Goal: Task Accomplishment & Management: Complete application form

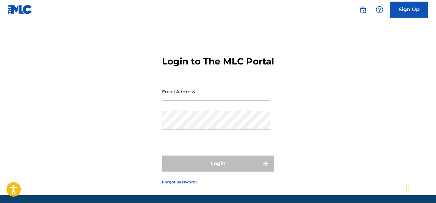
click at [176, 101] on input "Email Address" at bounding box center [216, 92] width 109 height 18
type input "[EMAIL_ADDRESS][DOMAIN_NAME]"
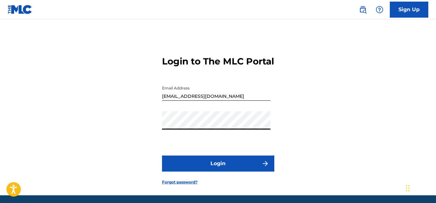
click at [162, 156] on button "Login" at bounding box center [218, 164] width 112 height 16
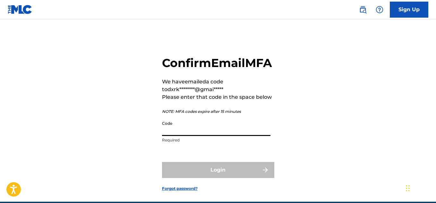
click at [238, 136] on input "Code" at bounding box center [216, 127] width 109 height 18
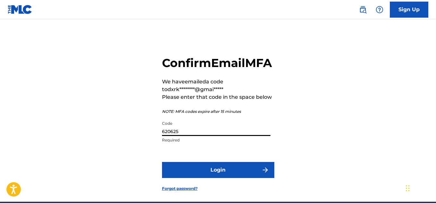
type input "620625"
click at [162, 162] on button "Login" at bounding box center [218, 170] width 112 height 16
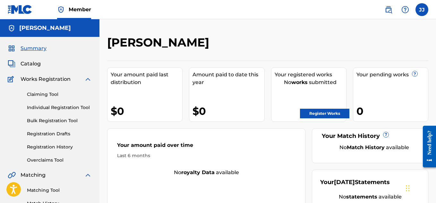
click at [34, 62] on span "Catalog" at bounding box center [31, 64] width 20 height 8
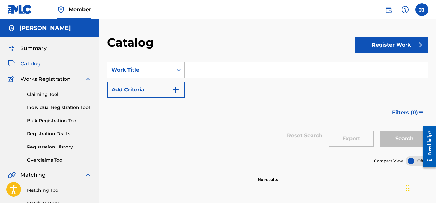
click at [40, 50] on span "Summary" at bounding box center [34, 49] width 26 height 8
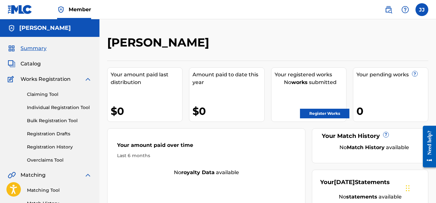
click at [321, 116] on link "Register Works" at bounding box center [324, 114] width 49 height 10
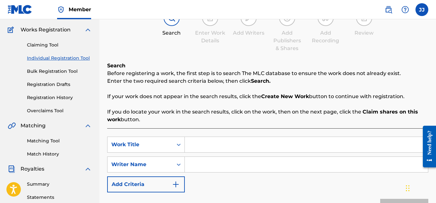
scroll to position [51, 0]
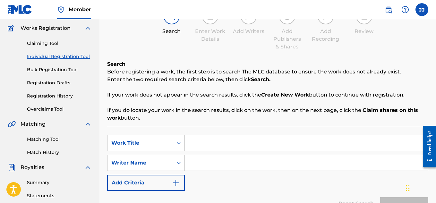
click at [198, 141] on input "Search Form" at bounding box center [306, 143] width 243 height 15
type input "O"
type input "ON MY OWN"
click at [215, 174] on div "SearchWithCriteria2c9bc16c-d7bd-4649-93fc-47ff64ef59f4 Work Title ON MY OWN Sea…" at bounding box center [267, 163] width 321 height 56
click at [199, 158] on input "Search Form" at bounding box center [306, 162] width 243 height 15
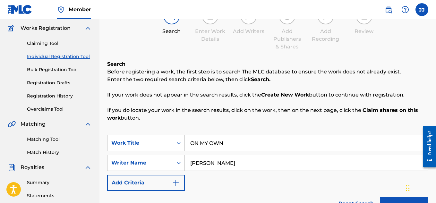
type input "[PERSON_NAME]"
click at [240, 185] on div "SearchWithCriteria2c9bc16c-d7bd-4649-93fc-47ff64ef59f4 Work Title ON MY OWN Sea…" at bounding box center [267, 163] width 321 height 56
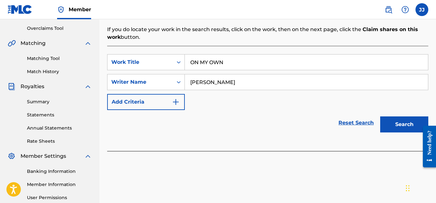
scroll to position [133, 0]
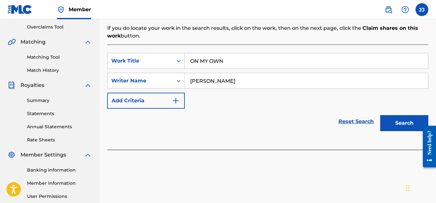
click at [410, 121] on button "Search" at bounding box center [405, 123] width 48 height 16
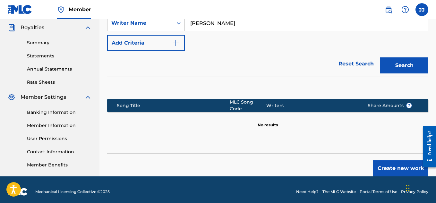
scroll to position [195, 0]
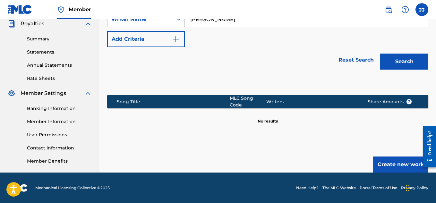
click at [399, 161] on button "Create new work" at bounding box center [401, 165] width 55 height 16
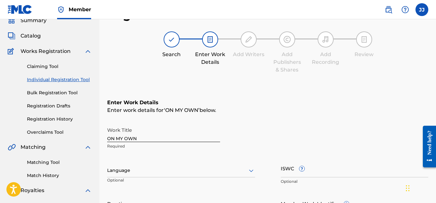
scroll to position [28, 0]
click at [123, 170] on div at bounding box center [181, 170] width 148 height 8
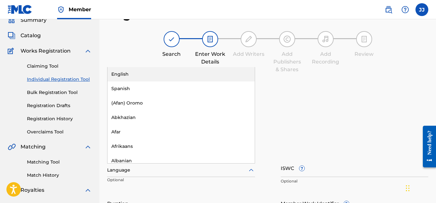
click at [141, 72] on div "English" at bounding box center [181, 74] width 147 height 14
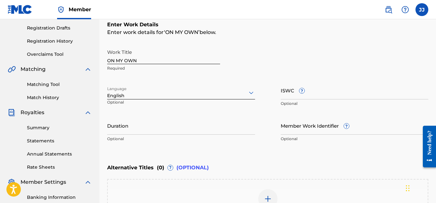
scroll to position [106, 0]
click at [128, 134] on input "Duration" at bounding box center [181, 125] width 148 height 18
type input "02:19"
click at [215, 149] on div "Enter Work Details Enter work details for ‘ ON MY OWN ’ below. Work Title ON MY…" at bounding box center [267, 82] width 321 height 155
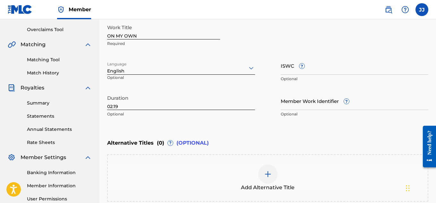
scroll to position [128, 0]
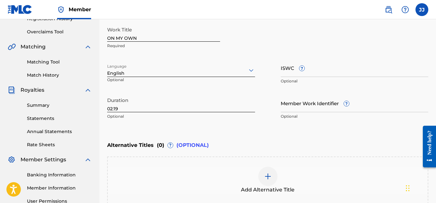
click at [296, 107] on input "Member Work Identifier ?" at bounding box center [355, 103] width 148 height 18
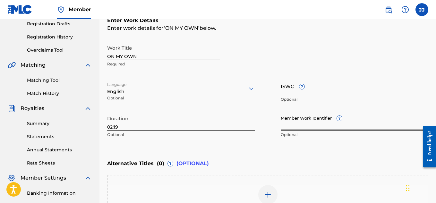
scroll to position [110, 0]
paste input "931555583"
type input "931555583"
click at [312, 94] on input "ISWC ?" at bounding box center [355, 86] width 148 height 18
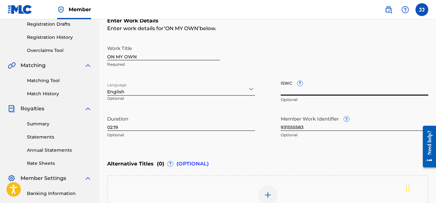
paste input "T3344922034"
type input "T3344922034"
click at [256, 120] on div "Work Title ON MY OWN Required Language English Optional ISWC ? T3344922034 Opti…" at bounding box center [267, 92] width 321 height 100
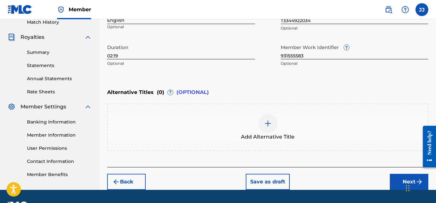
scroll to position [199, 0]
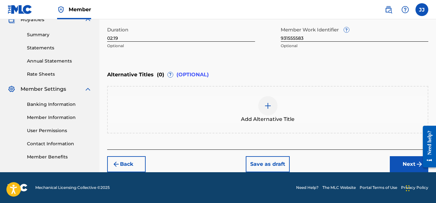
click at [398, 162] on button "Next" at bounding box center [409, 164] width 39 height 16
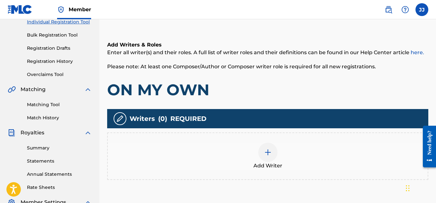
scroll to position [91, 0]
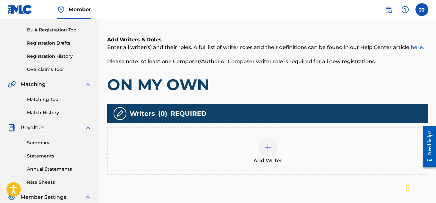
click at [262, 150] on div at bounding box center [268, 147] width 19 height 19
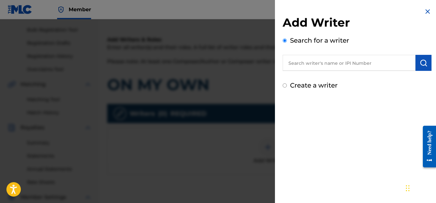
click at [424, 15] on img at bounding box center [428, 12] width 8 height 8
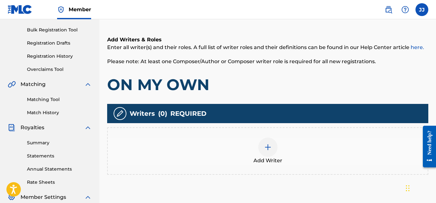
click at [268, 145] on img at bounding box center [268, 148] width 8 height 8
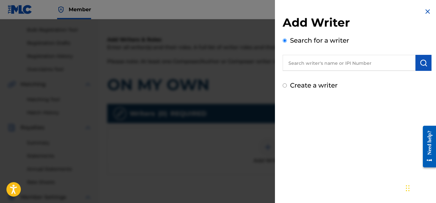
click at [269, 126] on div at bounding box center [218, 120] width 436 height 203
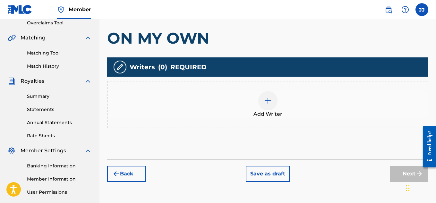
scroll to position [138, 0]
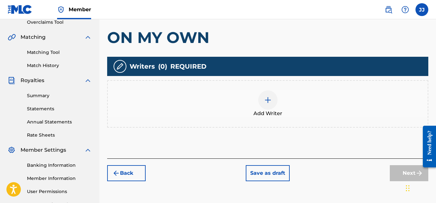
click at [267, 96] on div at bounding box center [268, 100] width 19 height 19
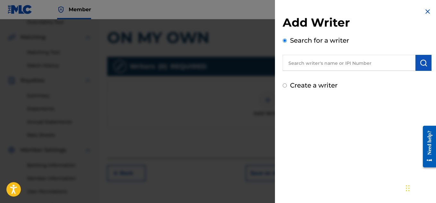
click at [284, 83] on div "Create a writer" at bounding box center [357, 86] width 149 height 10
click at [293, 69] on input "text" at bounding box center [349, 63] width 133 height 16
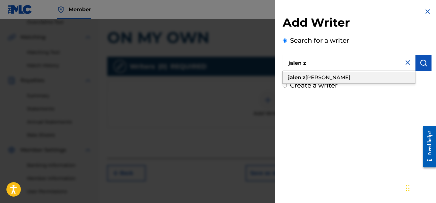
type input "jalen z"
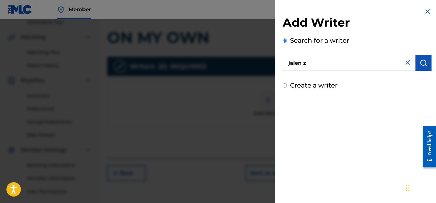
click at [337, 124] on div "Add Writer Search for a writer jalen z Create a writer" at bounding box center [357, 101] width 164 height 203
click at [285, 87] on input "Create a writer" at bounding box center [285, 86] width 4 height 4
radio input "false"
radio input "true"
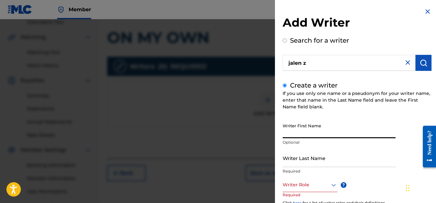
click at [308, 129] on input "Writer First Name" at bounding box center [339, 129] width 113 height 18
type input "Jalen"
click at [312, 157] on input "Writer Last Name" at bounding box center [339, 158] width 113 height 18
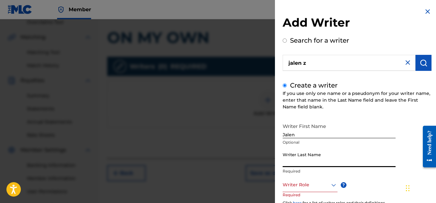
type input "Z"
type input "[PERSON_NAME]"
click at [303, 188] on div at bounding box center [310, 185] width 55 height 8
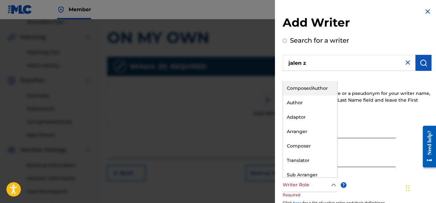
click at [313, 86] on div "Composer/Author" at bounding box center [310, 88] width 54 height 14
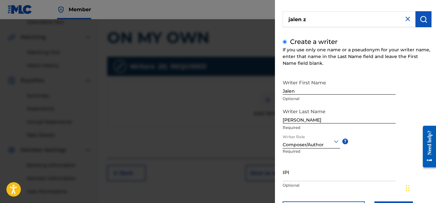
scroll to position [75, 0]
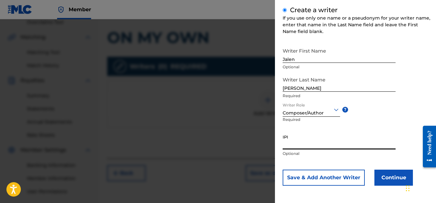
click at [308, 147] on input "IPI" at bounding box center [339, 140] width 113 height 18
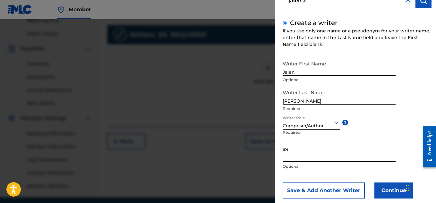
scroll to position [62, 0]
paste input "1206071992"
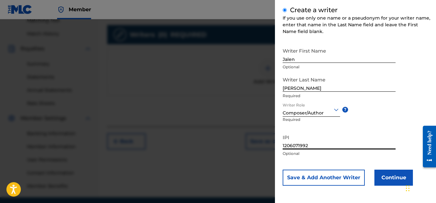
scroll to position [195, 0]
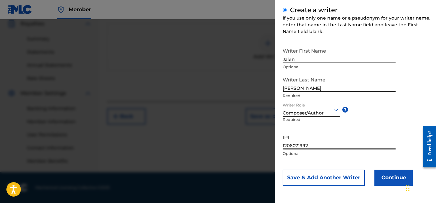
type input "1206071992"
click at [391, 174] on button "Continue" at bounding box center [394, 178] width 39 height 16
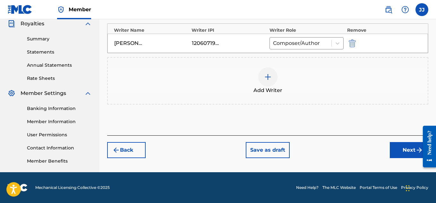
click at [403, 148] on button "Next" at bounding box center [409, 150] width 39 height 16
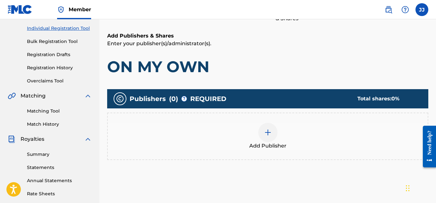
scroll to position [80, 0]
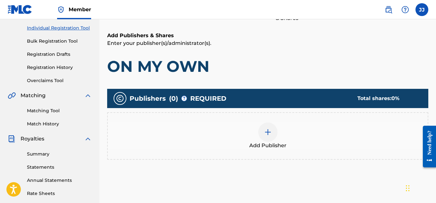
click at [257, 127] on div "Add Publisher" at bounding box center [268, 136] width 320 height 27
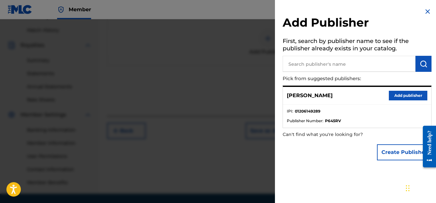
scroll to position [177, 0]
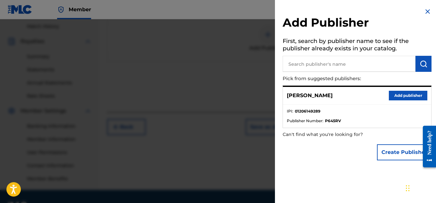
click at [387, 155] on button "Create Publisher" at bounding box center [404, 153] width 55 height 16
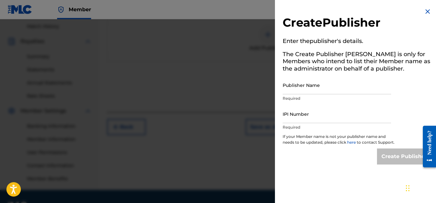
click at [320, 88] on input "Publisher Name" at bounding box center [337, 85] width 109 height 18
type input "DXRKMUSICPUBLISHING"
click at [295, 117] on input "IPI Number" at bounding box center [337, 114] width 109 height 18
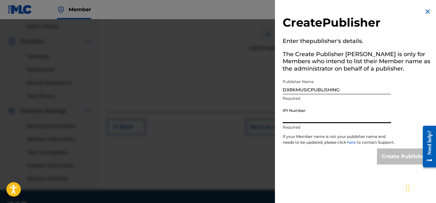
paste input "1206149289"
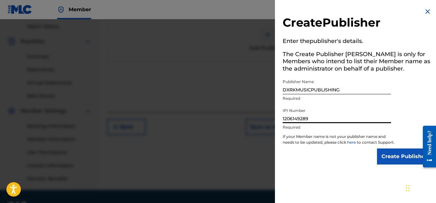
type input "1206149289"
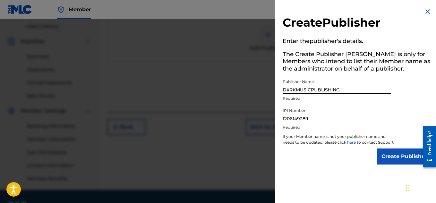
click at [345, 91] on input "DXRKMUSICPUBLISHING" at bounding box center [337, 85] width 109 height 18
type input "D"
type input "DXRKMUSICPUBLISHING"
click at [321, 159] on div "Create Publisher" at bounding box center [357, 157] width 149 height 16
click at [347, 88] on input "DXRKMUSICPUBLISHING" at bounding box center [337, 85] width 109 height 18
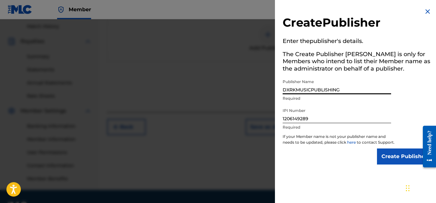
click at [347, 88] on input "DXRKMUSICPUBLISHING" at bounding box center [337, 85] width 109 height 18
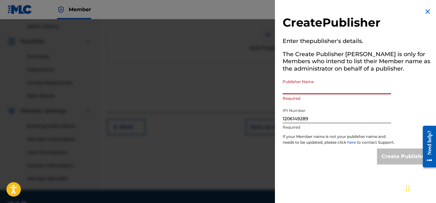
type input "n"
paste input "DXRKMUSICPUBLISHING"
type input "DXRKMUSICPUBLISHING"
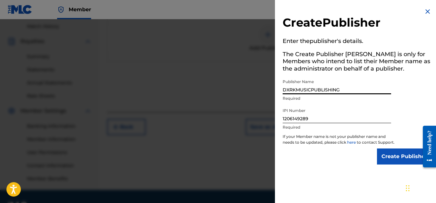
click at [325, 192] on div "Create Publisher Enter the publisher 's details. The Create Publisher button is…" at bounding box center [357, 101] width 164 height 203
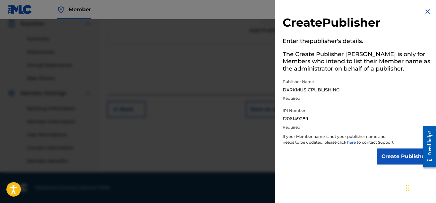
click at [403, 161] on input "Create Publisher" at bounding box center [404, 157] width 55 height 16
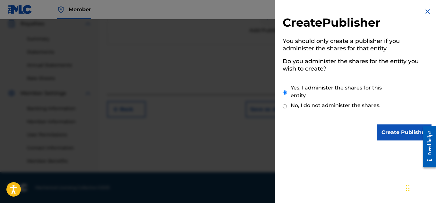
click at [400, 130] on input "Create Publisher" at bounding box center [404, 133] width 55 height 16
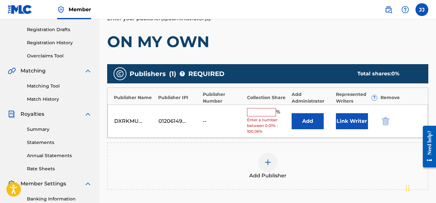
scroll to position [104, 0]
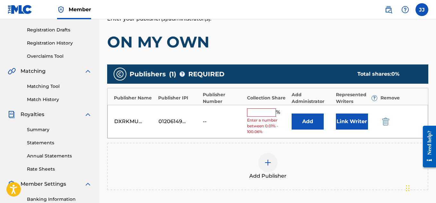
click at [259, 115] on input "text" at bounding box center [261, 113] width 29 height 8
type input "100"
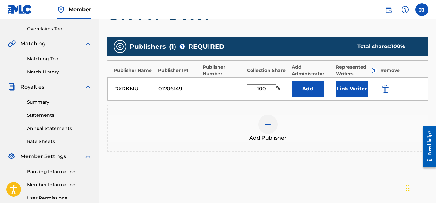
scroll to position [132, 0]
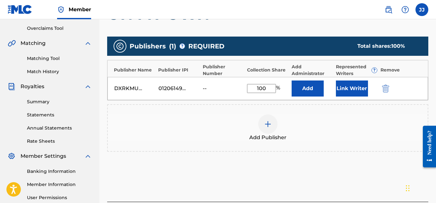
click at [349, 88] on button "Link Writer" at bounding box center [352, 89] width 32 height 16
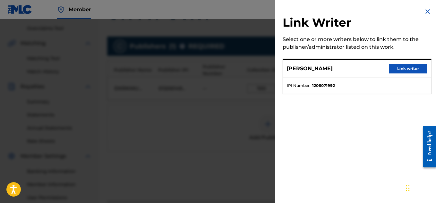
click at [398, 69] on button "Link writer" at bounding box center [408, 69] width 39 height 10
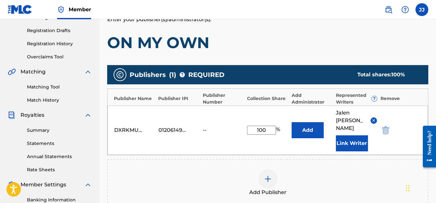
scroll to position [102, 0]
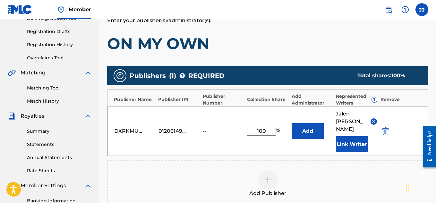
click at [302, 131] on button "Add" at bounding box center [308, 131] width 32 height 16
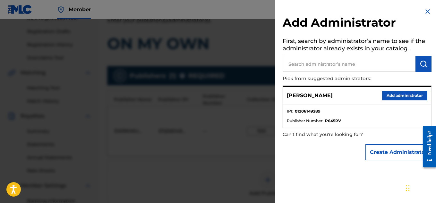
click at [424, 11] on img at bounding box center [428, 12] width 8 height 8
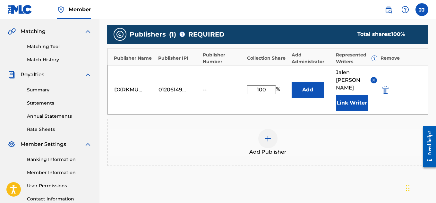
scroll to position [142, 0]
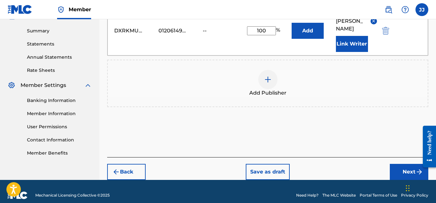
click at [400, 164] on button "Next" at bounding box center [409, 172] width 39 height 16
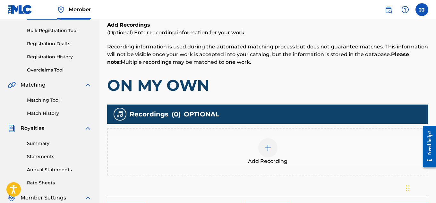
scroll to position [91, 0]
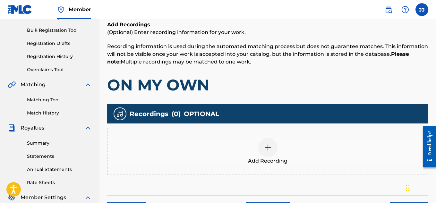
click at [261, 141] on div at bounding box center [268, 147] width 19 height 19
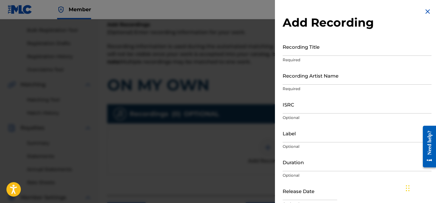
click at [290, 46] on input "Recording Title" at bounding box center [357, 47] width 149 height 18
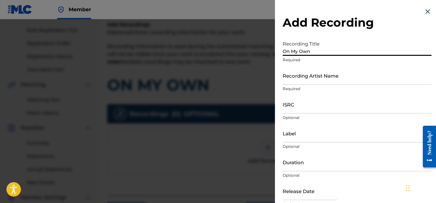
type input "On My Own"
click at [293, 82] on input "Recording Artist Name" at bounding box center [357, 75] width 149 height 18
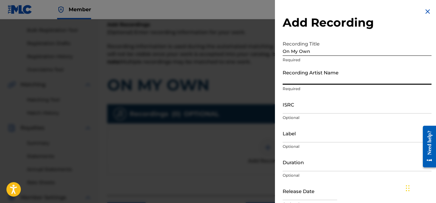
type input "Dxrk [PERSON_NAME]"
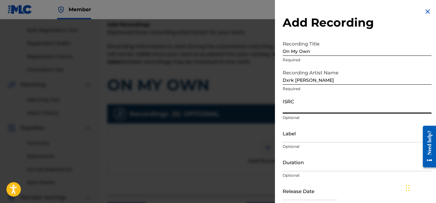
click at [324, 106] on input "ISRC" at bounding box center [357, 104] width 149 height 18
paste input "QZWFP2580235"
type input "QZWFP2580235"
click at [319, 138] on input "Label" at bounding box center [357, 133] width 149 height 18
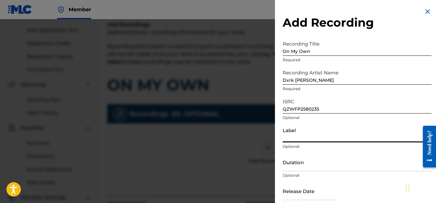
scroll to position [30, 0]
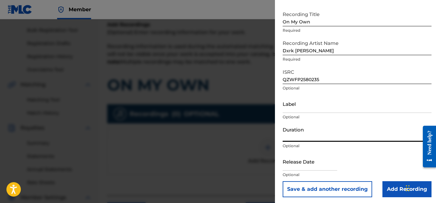
click at [319, 138] on input "Duration" at bounding box center [357, 133] width 149 height 18
type input "02:19"
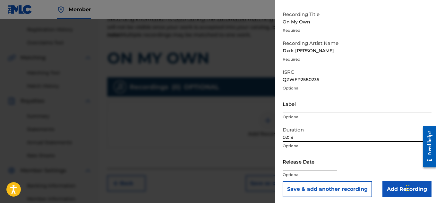
scroll to position [31, 0]
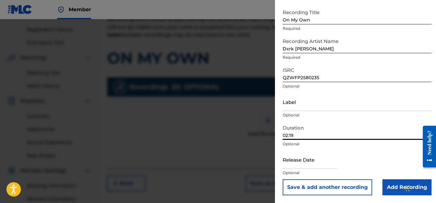
click at [308, 161] on input "text" at bounding box center [310, 160] width 55 height 18
select select "7"
select select "2025"
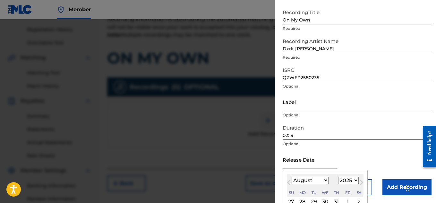
scroll to position [92, 0]
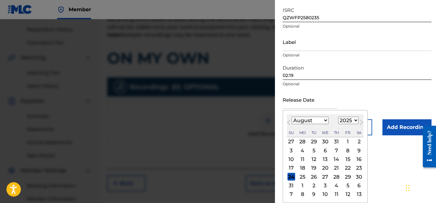
click at [316, 120] on select "January February March April May June July August September October November De…" at bounding box center [310, 120] width 37 height 7
select select "6"
click at [292, 124] on select "January February March April May June July August September October November De…" at bounding box center [310, 120] width 37 height 7
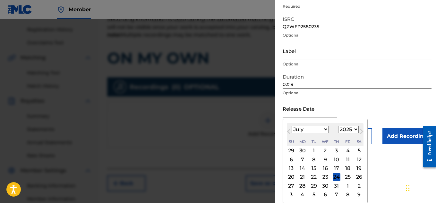
scroll to position [83, 0]
click at [315, 187] on div "29" at bounding box center [314, 186] width 8 height 8
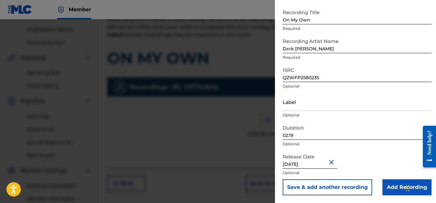
type input "July 29 2025"
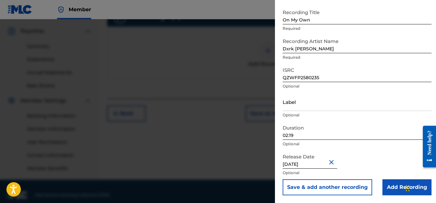
scroll to position [195, 0]
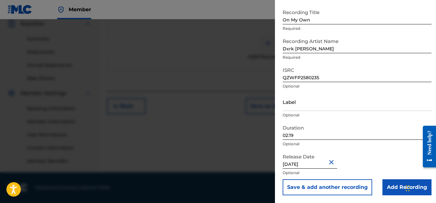
click at [403, 185] on input "Add Recording" at bounding box center [407, 188] width 49 height 16
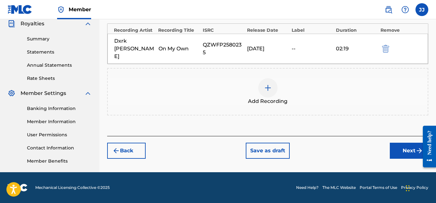
click at [399, 143] on button "Next" at bounding box center [409, 151] width 39 height 16
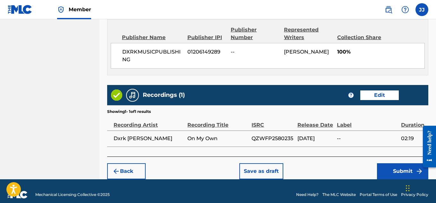
scroll to position [355, 0]
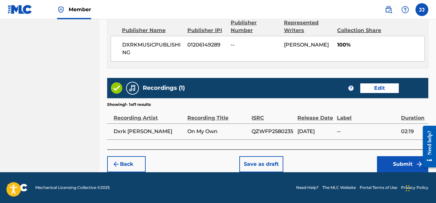
click at [404, 163] on button "Submit" at bounding box center [402, 164] width 51 height 16
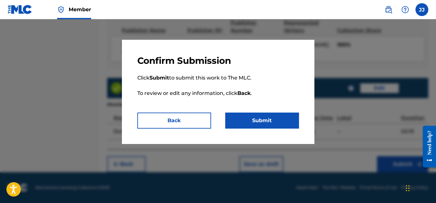
click at [255, 115] on button "Submit" at bounding box center [262, 121] width 74 height 16
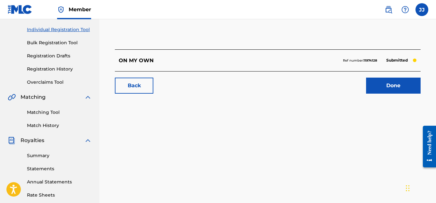
scroll to position [79, 0]
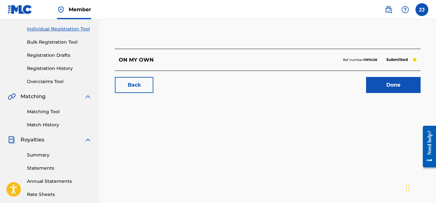
click at [383, 86] on link "Done" at bounding box center [393, 85] width 55 height 16
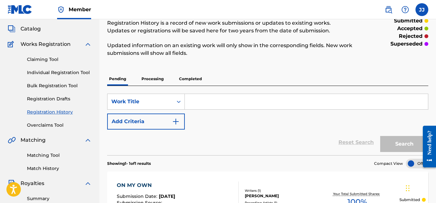
scroll to position [35, 0]
click at [42, 95] on link "Registration Drafts" at bounding box center [59, 98] width 65 height 7
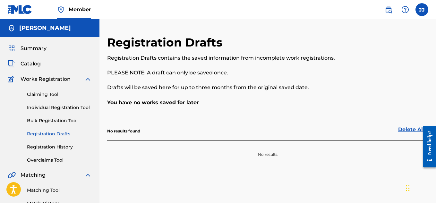
click at [54, 109] on link "Individual Registration Tool" at bounding box center [59, 107] width 65 height 7
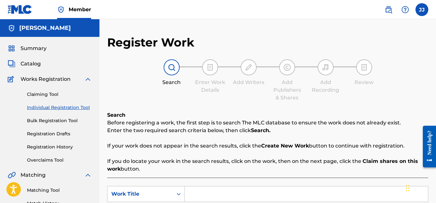
click at [30, 47] on span "Summary" at bounding box center [34, 49] width 26 height 8
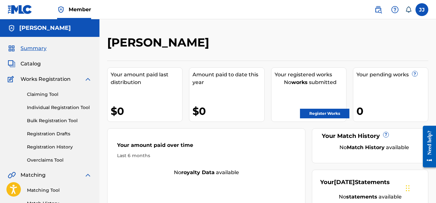
click at [51, 151] on div "Claiming Tool Individual Registration Tool Bulk Registration Tool Registration …" at bounding box center [50, 123] width 84 height 81
click at [50, 150] on link "Registration History" at bounding box center [59, 147] width 65 height 7
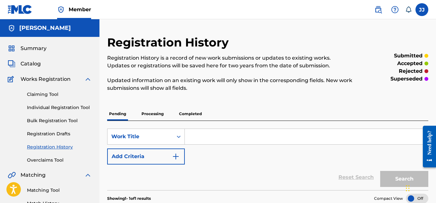
click at [151, 115] on p "Processing" at bounding box center [153, 113] width 26 height 13
click at [197, 111] on p "Completed" at bounding box center [190, 113] width 27 height 13
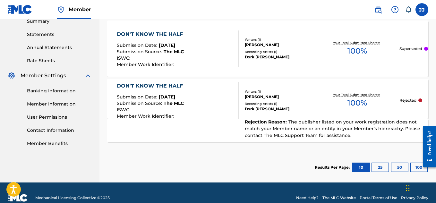
scroll to position [213, 0]
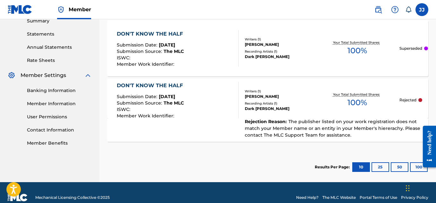
click at [197, 111] on div "DON'T KNOW THE HALF Submission Date : [DATE] Submission Source : The MLC ISWC :…" at bounding box center [178, 100] width 122 height 37
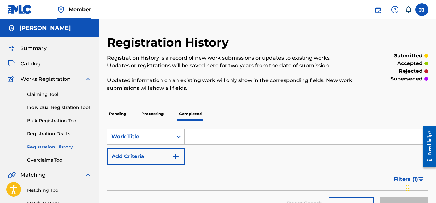
click at [118, 119] on p "Pending" at bounding box center [117, 113] width 21 height 13
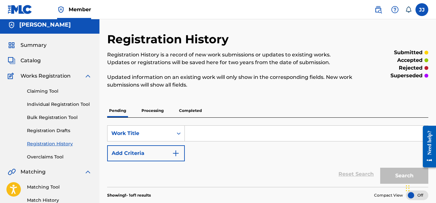
scroll to position [2, 0]
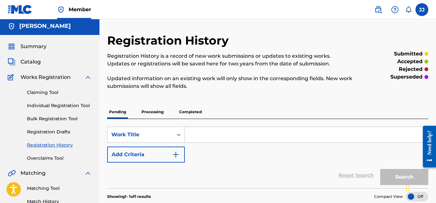
click at [154, 113] on p "Processing" at bounding box center [153, 111] width 26 height 13
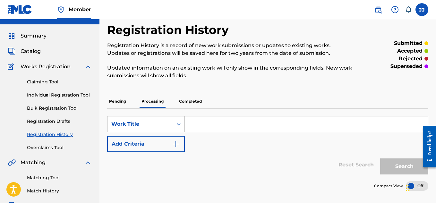
scroll to position [10, 0]
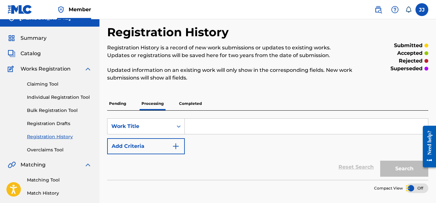
click at [182, 109] on p "Completed" at bounding box center [190, 103] width 27 height 13
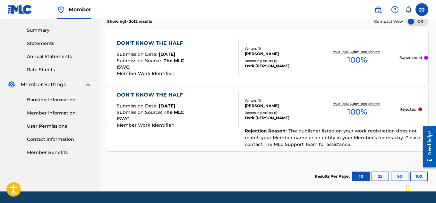
scroll to position [201, 0]
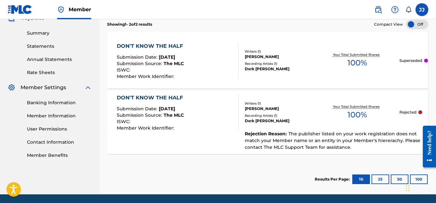
click at [290, 114] on div "Recording Artists ( 1 )" at bounding box center [280, 115] width 70 height 5
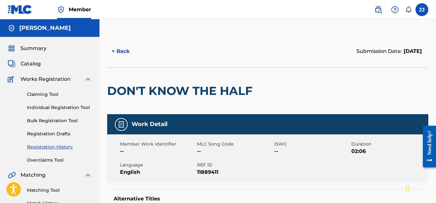
click at [117, 47] on button "< Back" at bounding box center [126, 51] width 39 height 16
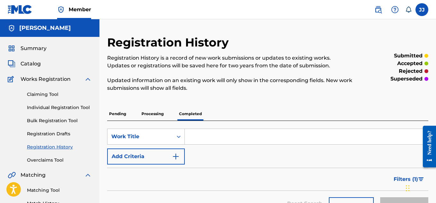
click at [151, 115] on p "Processing" at bounding box center [153, 113] width 26 height 13
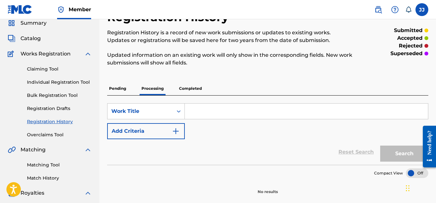
scroll to position [18, 0]
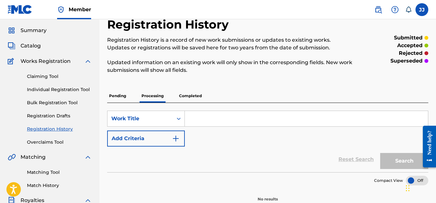
click at [114, 94] on p "Pending" at bounding box center [117, 95] width 21 height 13
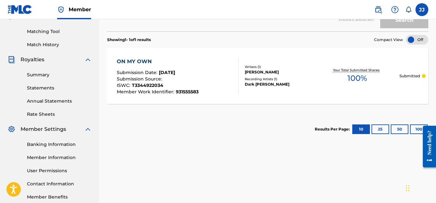
scroll to position [159, 0]
drag, startPoint x: 194, startPoint y: 78, endPoint x: 171, endPoint y: 65, distance: 25.6
click at [171, 65] on div "ON MY OWN" at bounding box center [158, 61] width 82 height 8
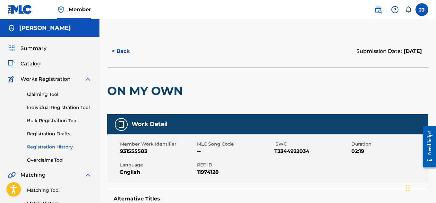
drag, startPoint x: 197, startPoint y: 0, endPoint x: 118, endPoint y: 53, distance: 95.3
click at [118, 53] on button "< Back" at bounding box center [126, 51] width 39 height 16
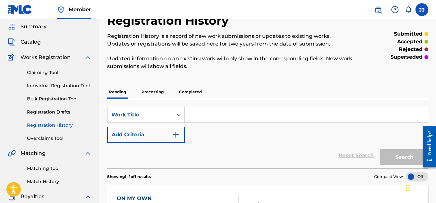
scroll to position [19, 0]
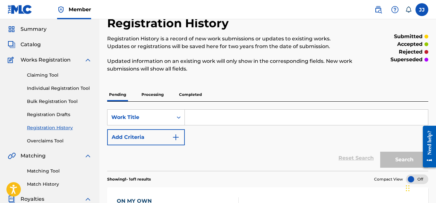
click at [187, 99] on p "Completed" at bounding box center [190, 94] width 27 height 13
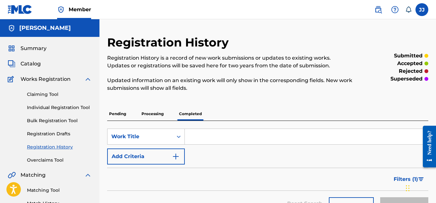
click at [111, 116] on p "Pending" at bounding box center [117, 113] width 21 height 13
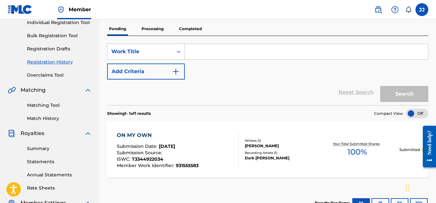
scroll to position [85, 0]
click at [217, 137] on div "ON MY OWN Submission Date : [DATE] Submission Source : ISWC : T3344922034 Membe…" at bounding box center [178, 149] width 122 height 37
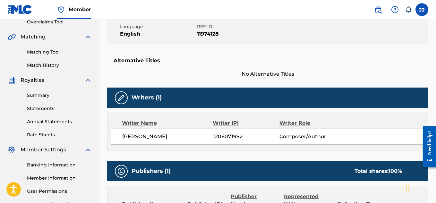
scroll to position [140, 0]
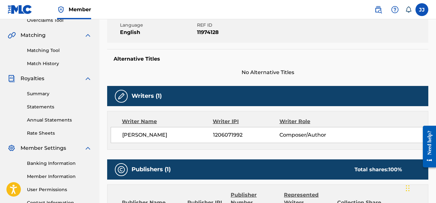
click at [36, 163] on link "Banking Information" at bounding box center [59, 163] width 65 height 7
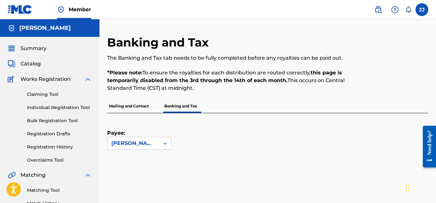
click at [123, 108] on p "Mailing and Contact" at bounding box center [129, 106] width 44 height 13
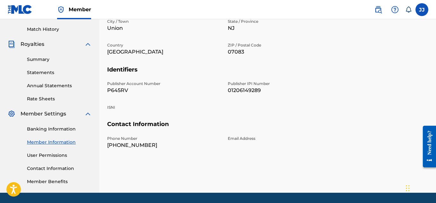
scroll to position [180, 0]
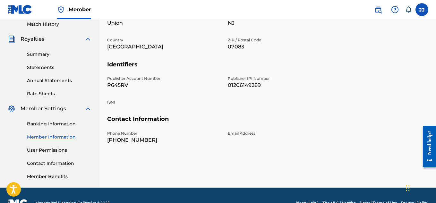
click at [39, 149] on link "User Permissions" at bounding box center [59, 150] width 65 height 7
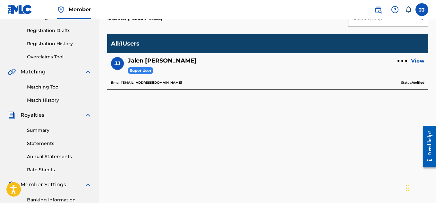
scroll to position [104, 0]
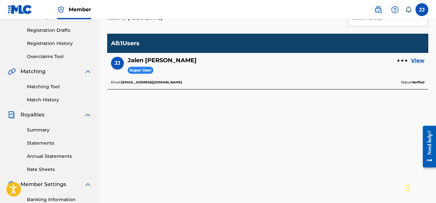
click at [36, 157] on link "Annual Statements" at bounding box center [59, 156] width 65 height 7
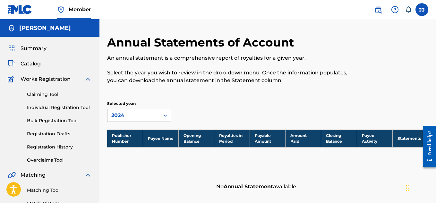
click at [38, 62] on span "Catalog" at bounding box center [31, 64] width 20 height 8
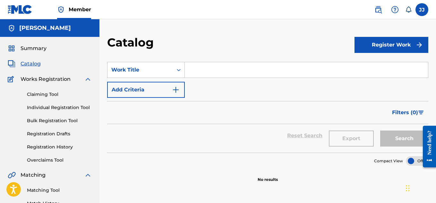
click at [33, 50] on span "Summary" at bounding box center [34, 49] width 26 height 8
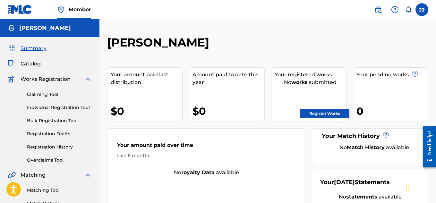
click at [38, 151] on div "Claiming Tool Individual Registration Tool Bulk Registration Tool Registration …" at bounding box center [50, 123] width 84 height 81
click at [39, 149] on link "Registration History" at bounding box center [59, 147] width 65 height 7
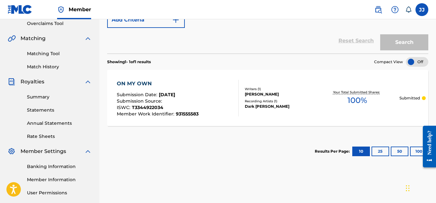
scroll to position [137, 0]
click at [197, 97] on div "Submission Date : [DATE]" at bounding box center [158, 95] width 82 height 6
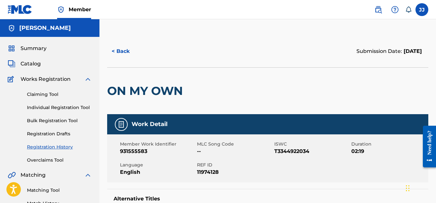
click at [119, 53] on button "< Back" at bounding box center [126, 51] width 39 height 16
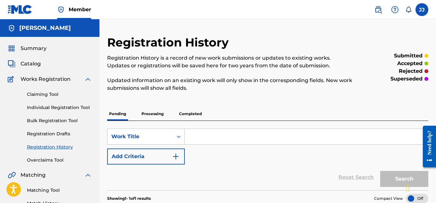
scroll to position [137, 0]
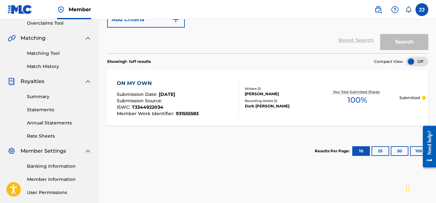
drag, startPoint x: 246, startPoint y: 85, endPoint x: 203, endPoint y: 102, distance: 46.5
click at [203, 102] on div "ON MY OWN Submission Date : [DATE] Submission Source : ISWC : T3344922034 Membe…" at bounding box center [178, 98] width 122 height 37
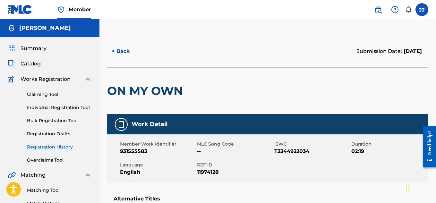
click at [117, 46] on button "< Back" at bounding box center [126, 51] width 39 height 16
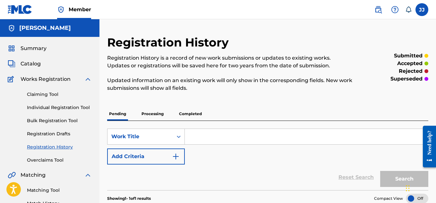
click at [159, 115] on p "Processing" at bounding box center [153, 113] width 26 height 13
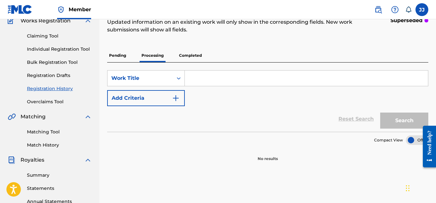
scroll to position [58, 0]
click at [182, 68] on div "SearchWithCriteriad6fc9c7d-0f3e-44bd-bfb8-9d6cb4670415 Work Title Add Criteria …" at bounding box center [267, 97] width 321 height 69
click at [188, 62] on p "Completed" at bounding box center [190, 55] width 27 height 13
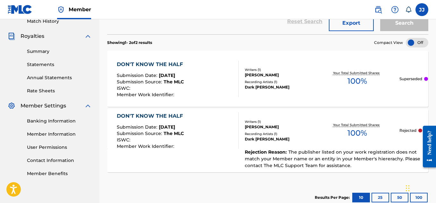
scroll to position [183, 0]
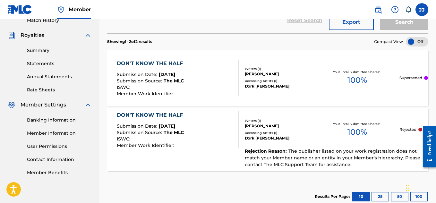
click at [315, 129] on div "Your Total Submitted Shares: 100 %" at bounding box center [357, 130] width 84 height 20
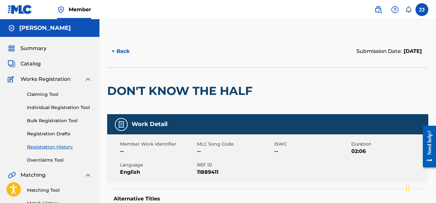
click at [116, 54] on button "< Back" at bounding box center [126, 51] width 39 height 16
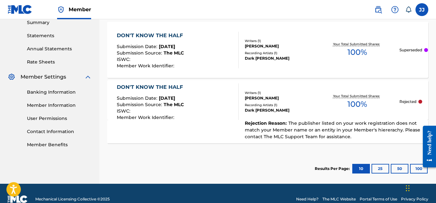
scroll to position [212, 0]
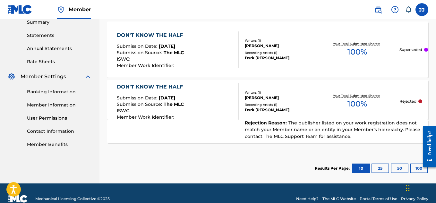
drag, startPoint x: 311, startPoint y: 135, endPoint x: 271, endPoint y: 150, distance: 43.1
click at [271, 150] on div "Showing 1 - 2 of 2 results Compact View DON'T KNOW THE HALF Submission Date : […" at bounding box center [267, 94] width 321 height 179
click at [298, 151] on div "Showing 1 - 2 of 2 results Compact View DON'T KNOW THE HALF Submission Date : […" at bounding box center [267, 94] width 321 height 179
